Goal: Task Accomplishment & Management: Manage account settings

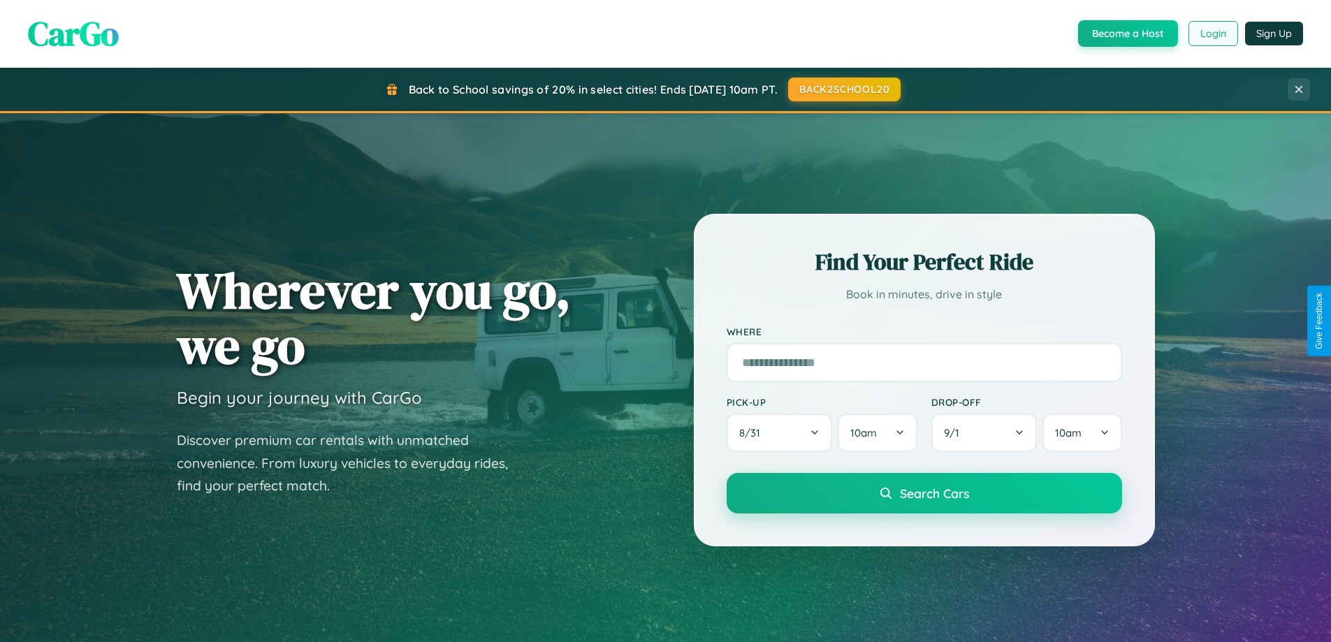
click at [1212, 34] on button "Login" at bounding box center [1214, 33] width 50 height 25
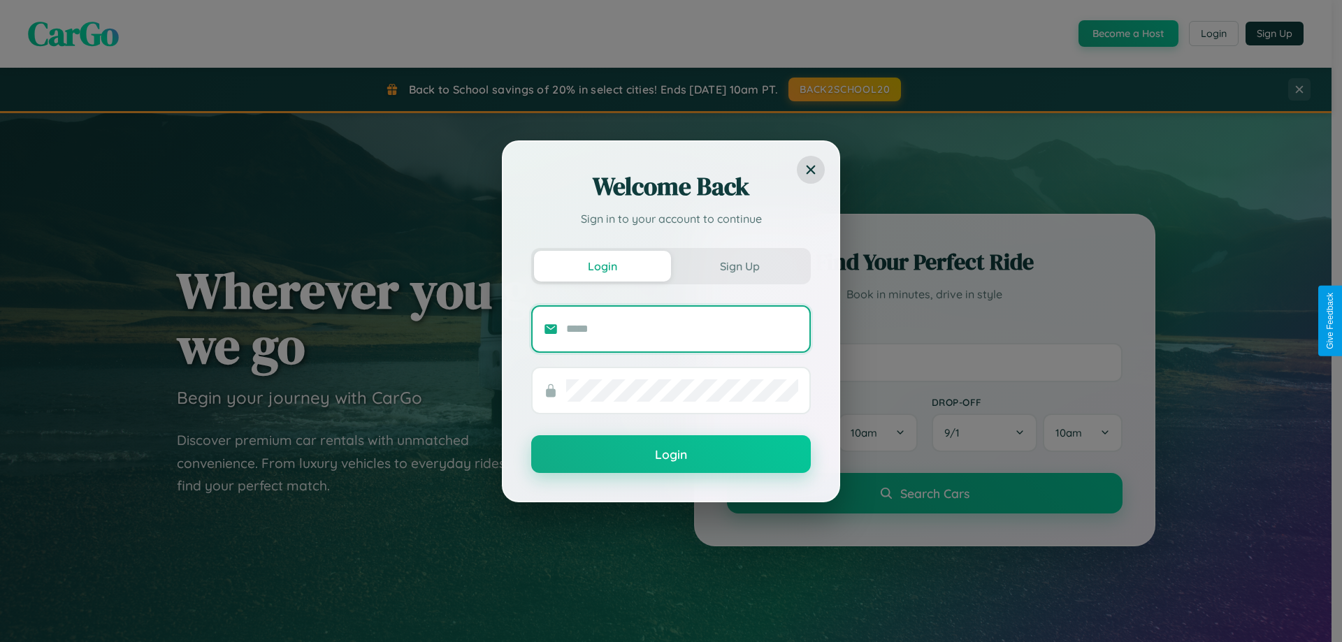
click at [682, 328] on input "text" at bounding box center [682, 329] width 232 height 22
type input "**********"
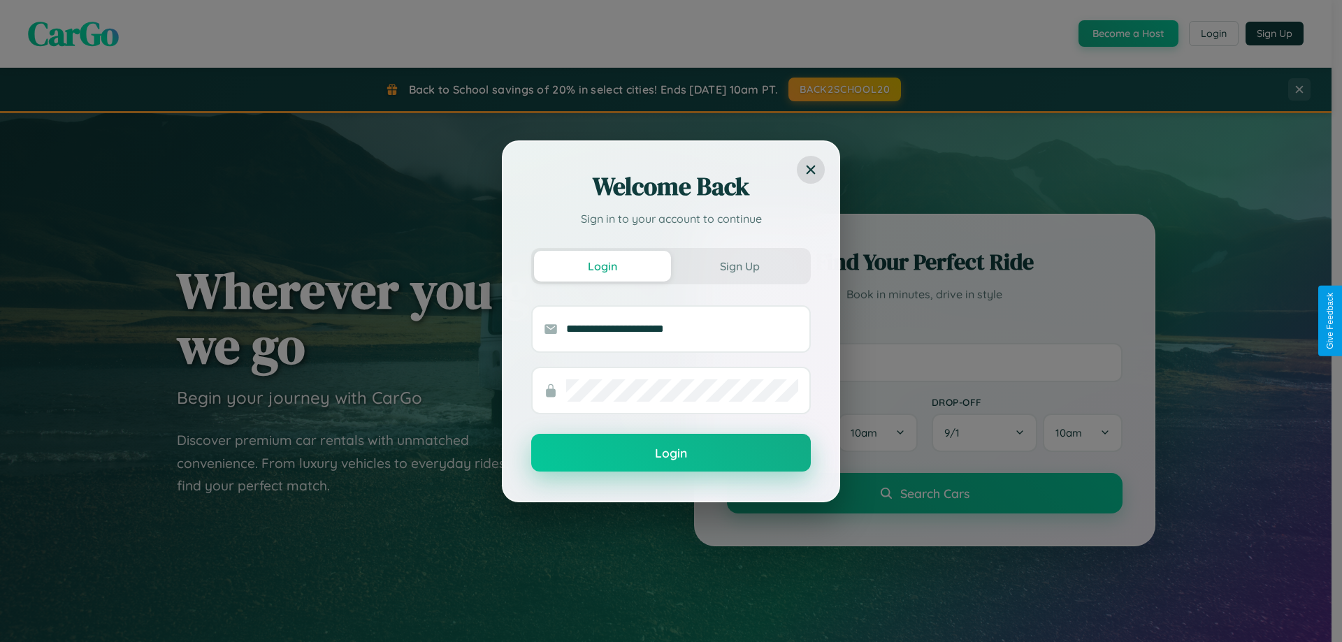
click at [671, 454] on button "Login" at bounding box center [671, 453] width 280 height 38
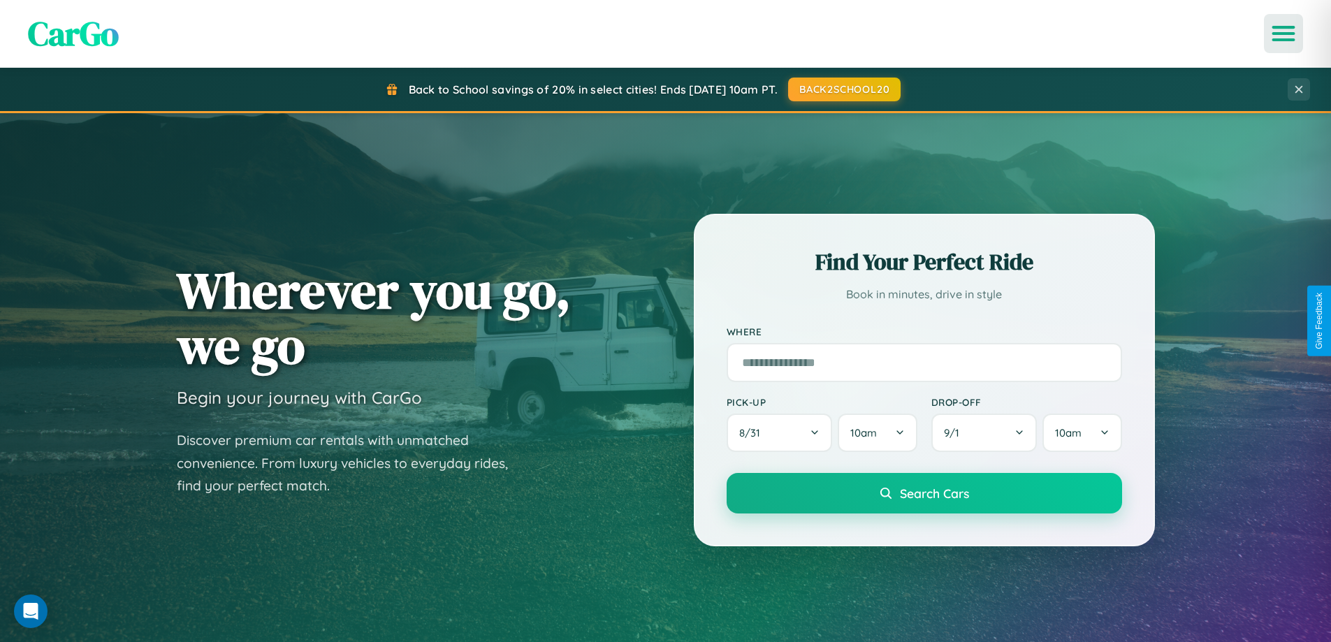
click at [1284, 34] on icon "Open menu" at bounding box center [1284, 33] width 20 height 13
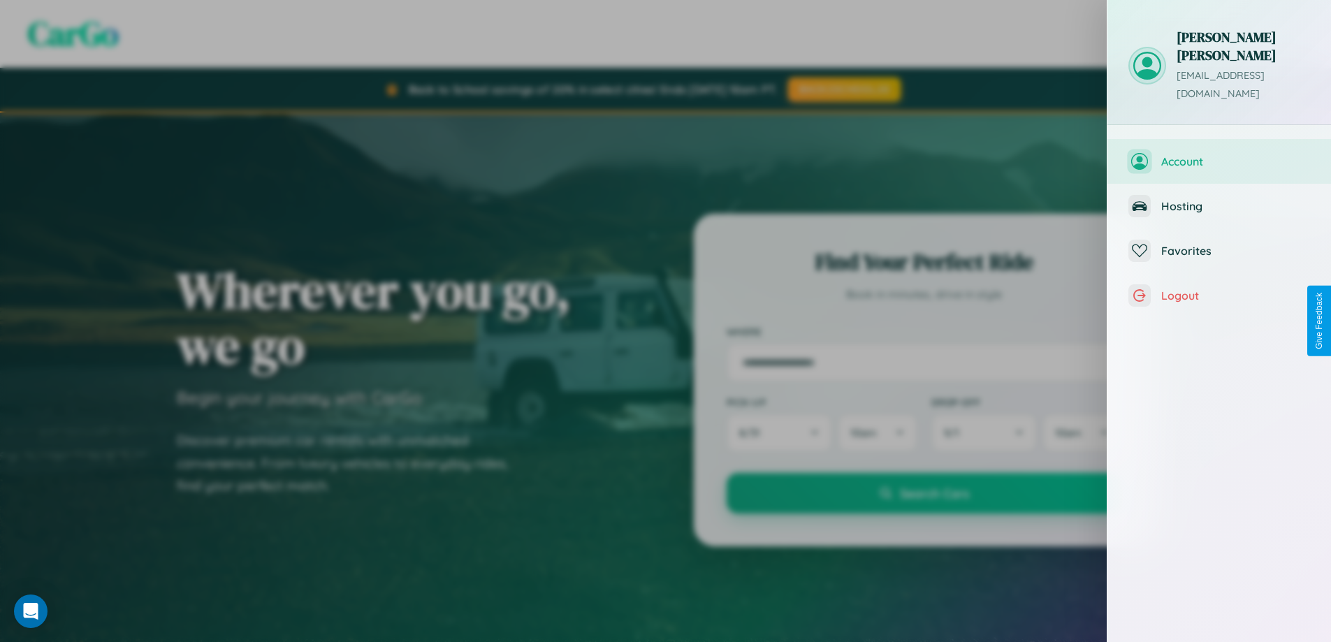
click at [1219, 154] on span "Account" at bounding box center [1235, 161] width 149 height 14
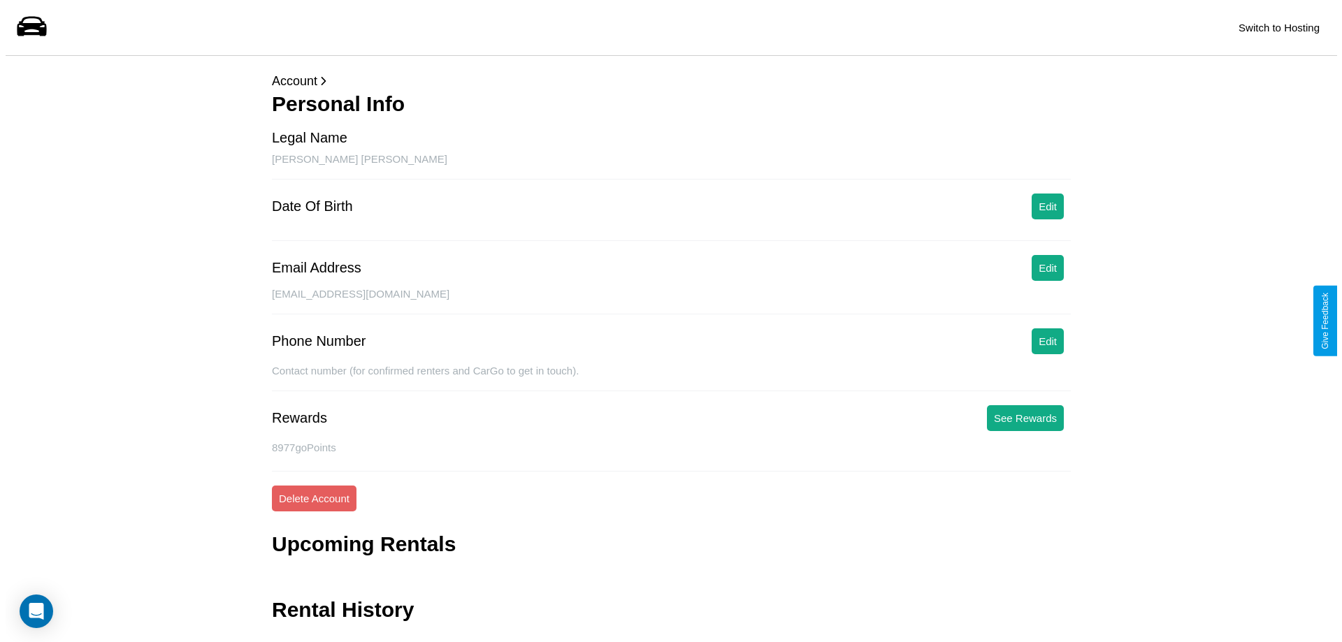
scroll to position [34, 0]
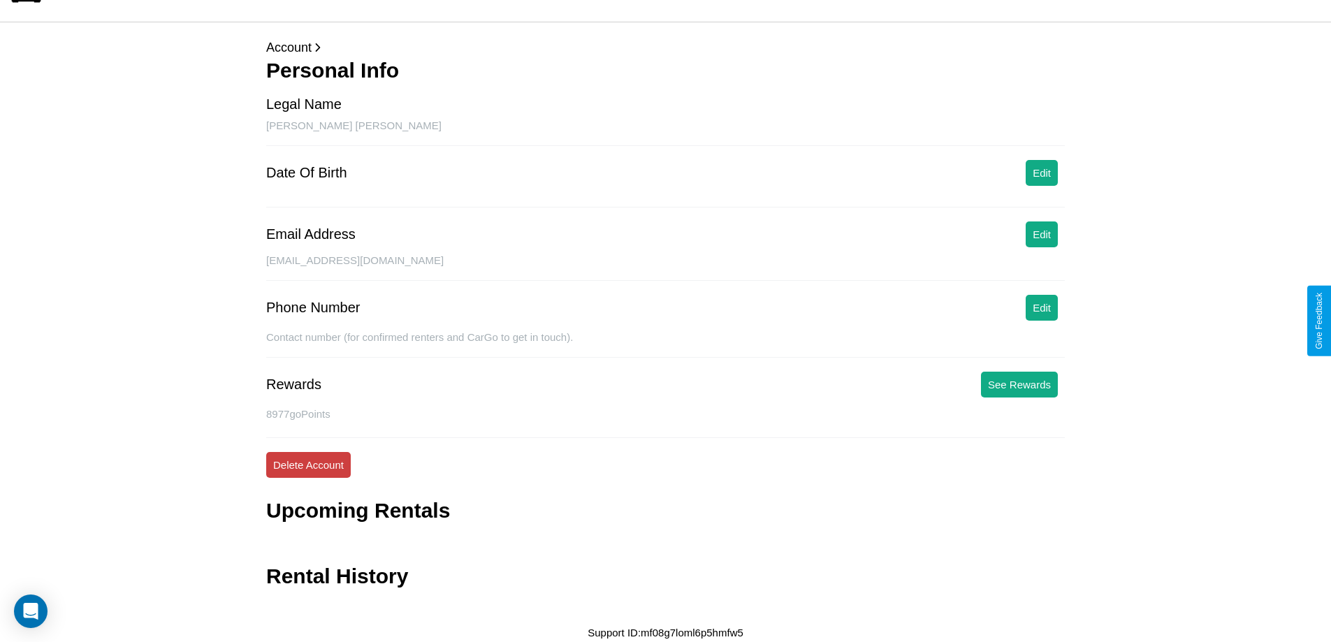
click at [308, 465] on button "Delete Account" at bounding box center [308, 465] width 85 height 26
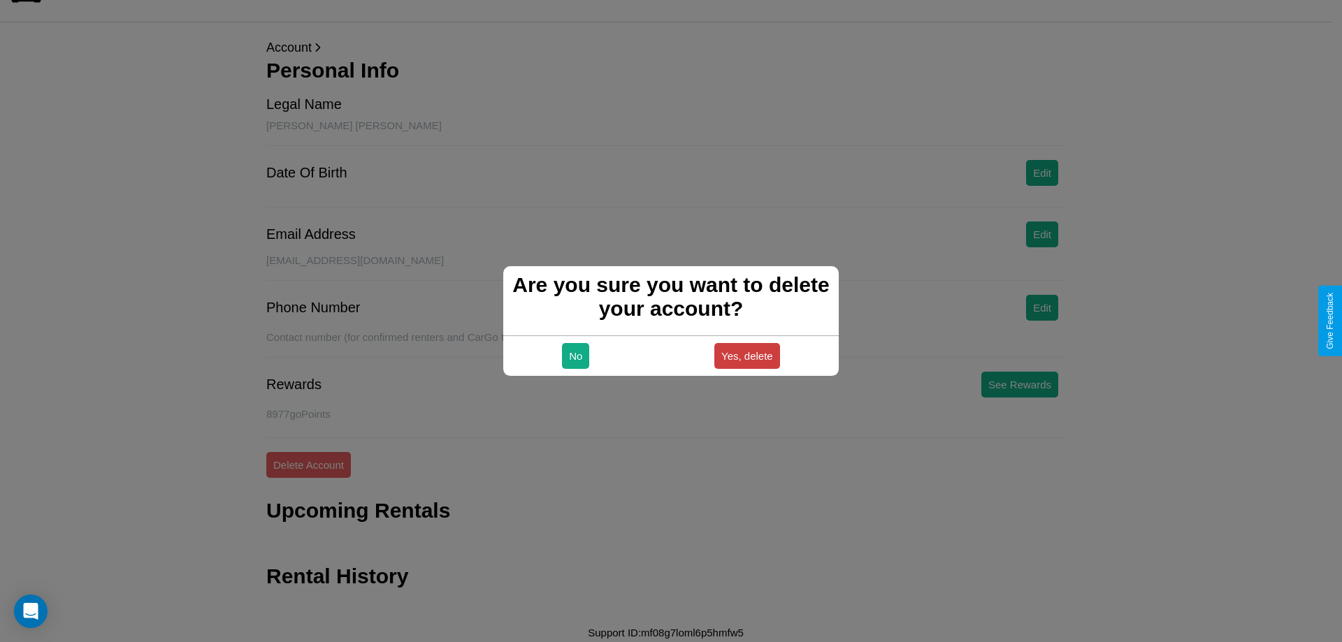
click at [746, 356] on button "Yes, delete" at bounding box center [747, 356] width 66 height 26
